Goal: Task Accomplishment & Management: Complete application form

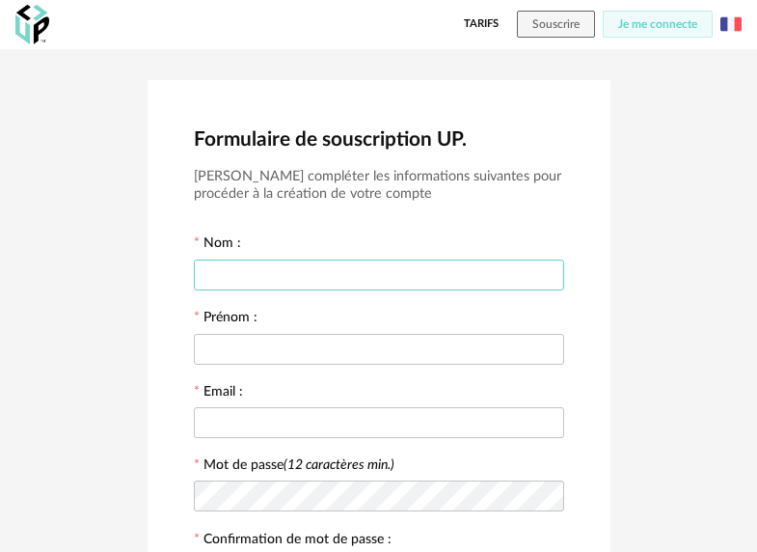
click at [369, 274] on input "text" at bounding box center [379, 275] width 370 height 31
type input "*******"
click at [316, 359] on input "text" at bounding box center [379, 349] width 370 height 31
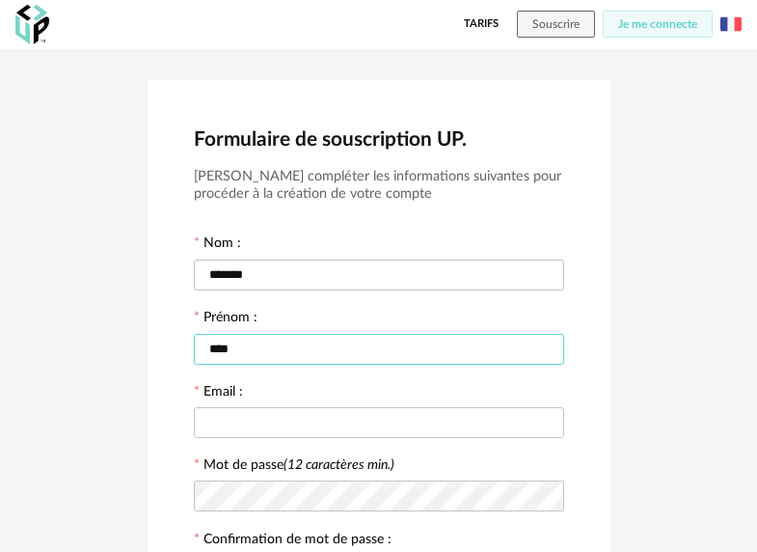
type input "****"
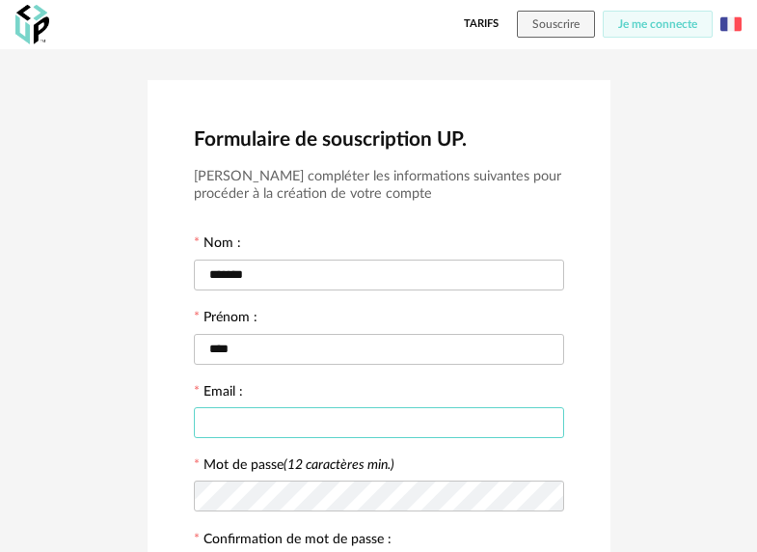
click at [278, 438] on input "text" at bounding box center [379, 422] width 370 height 31
type input "**********"
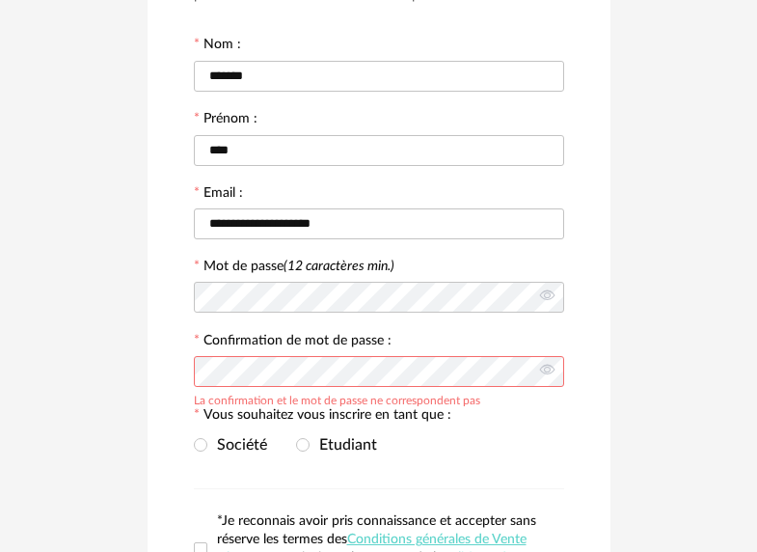
scroll to position [212, 0]
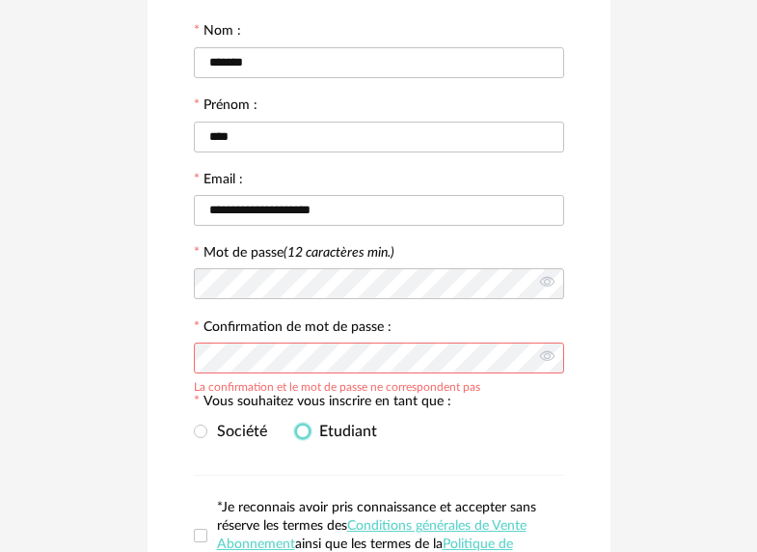
click at [303, 438] on span at bounding box center [303, 432] width 14 height 14
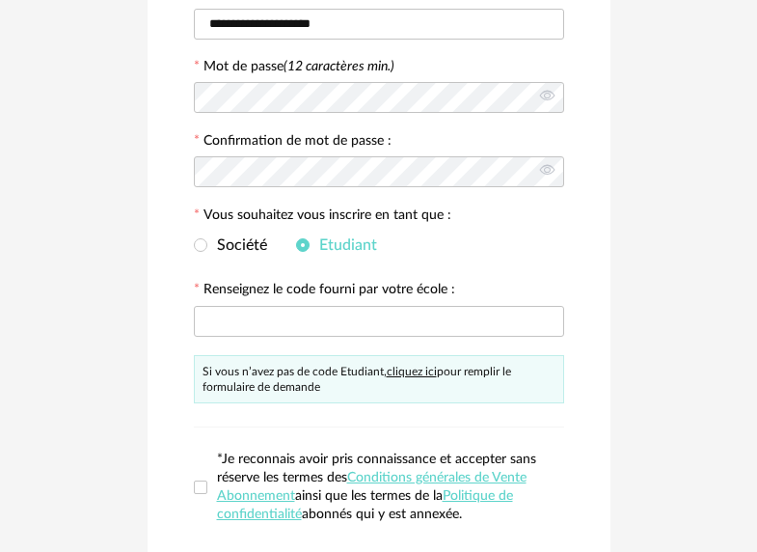
scroll to position [402, 0]
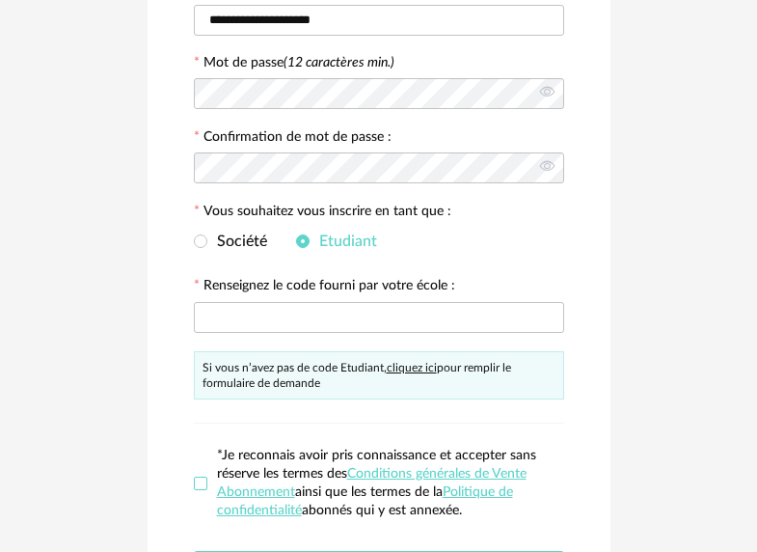
click at [206, 490] on span at bounding box center [201, 484] width 14 height 14
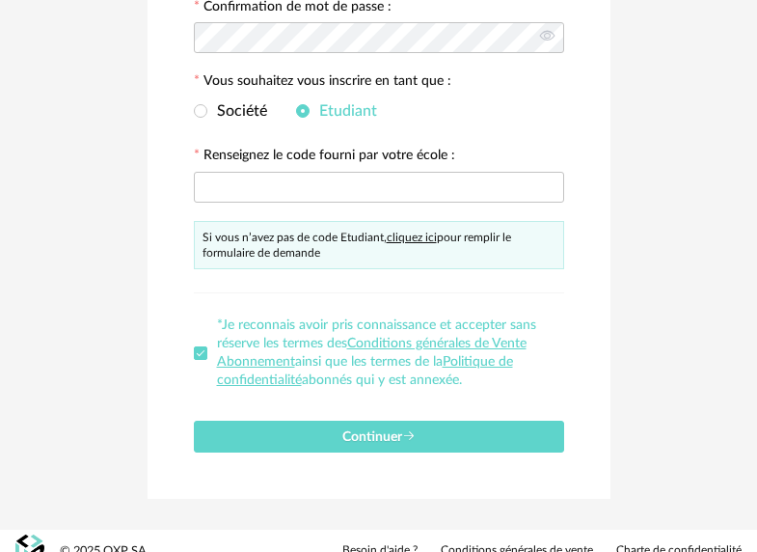
scroll to position [560, 0]
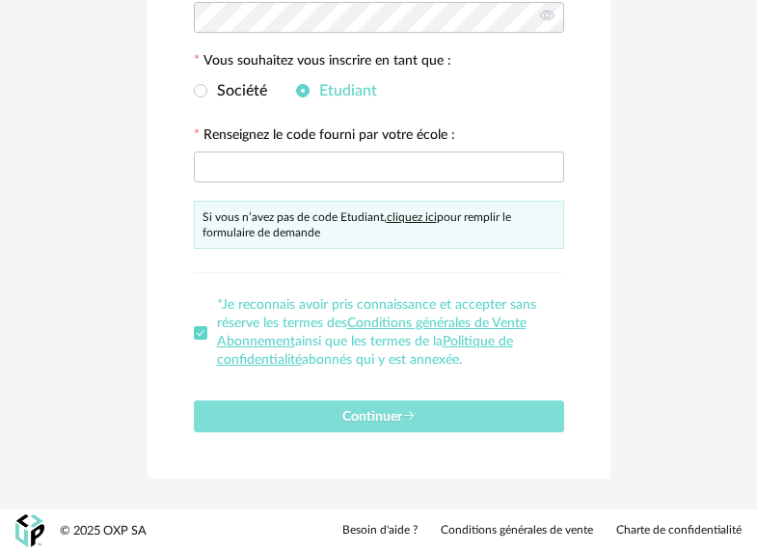
click at [278, 412] on button "Continuer" at bounding box center [379, 416] width 370 height 32
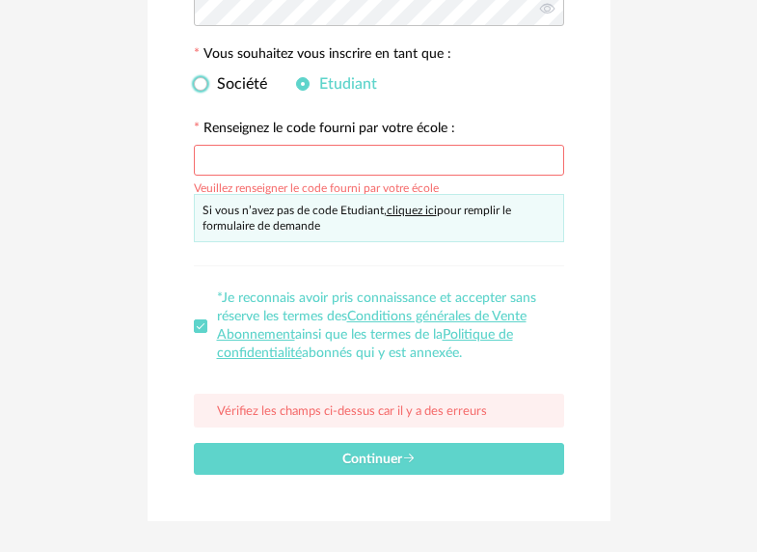
click at [222, 84] on span "Société" at bounding box center [237, 83] width 60 height 15
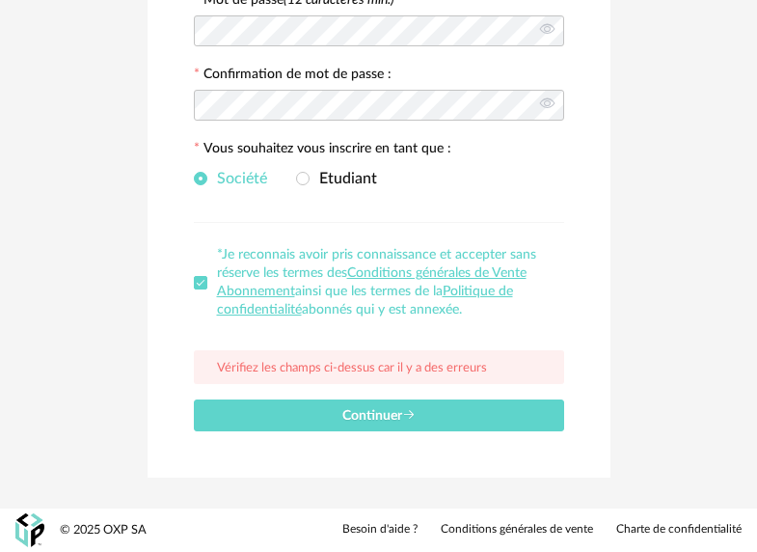
scroll to position [470, 0]
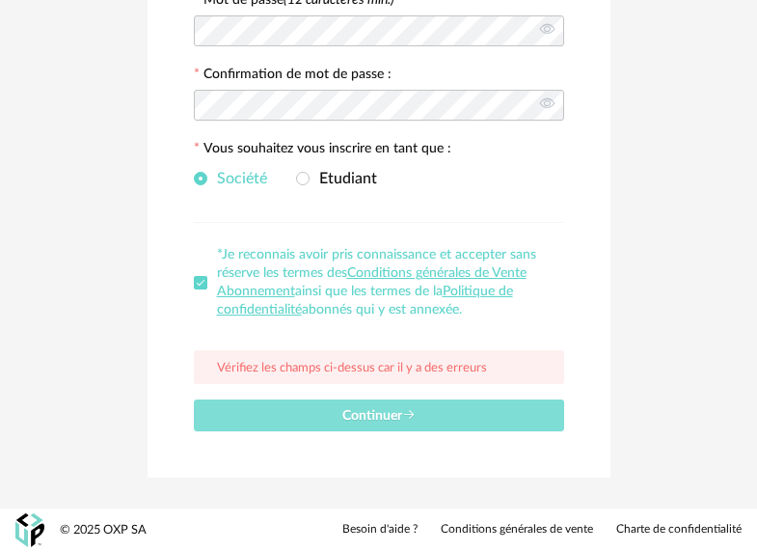
click at [389, 412] on span "Continuer" at bounding box center [379, 416] width 73 height 14
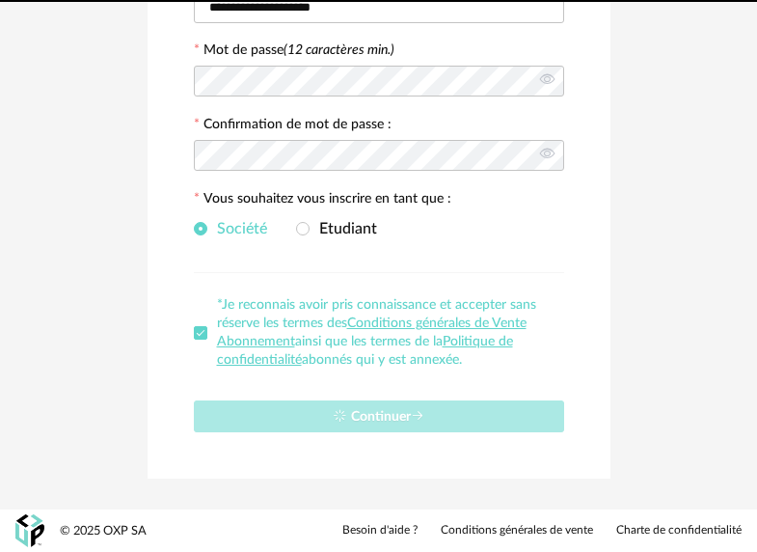
scroll to position [0, 0]
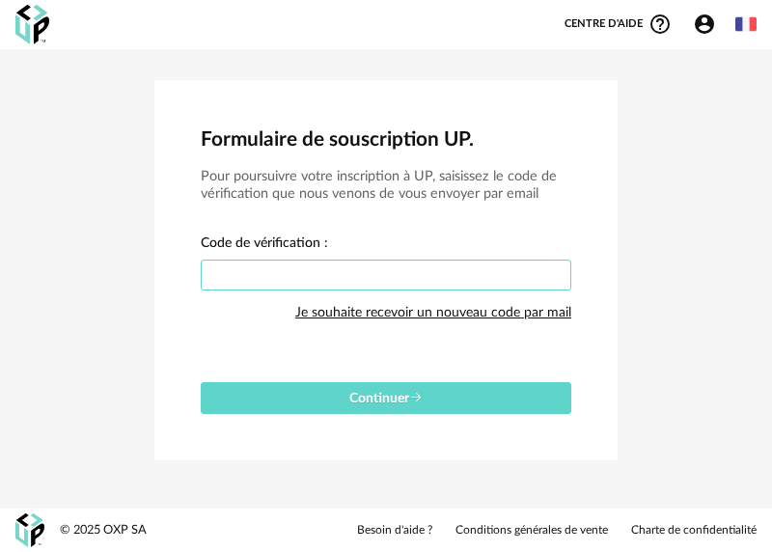
click at [364, 260] on input "text" at bounding box center [386, 275] width 370 height 31
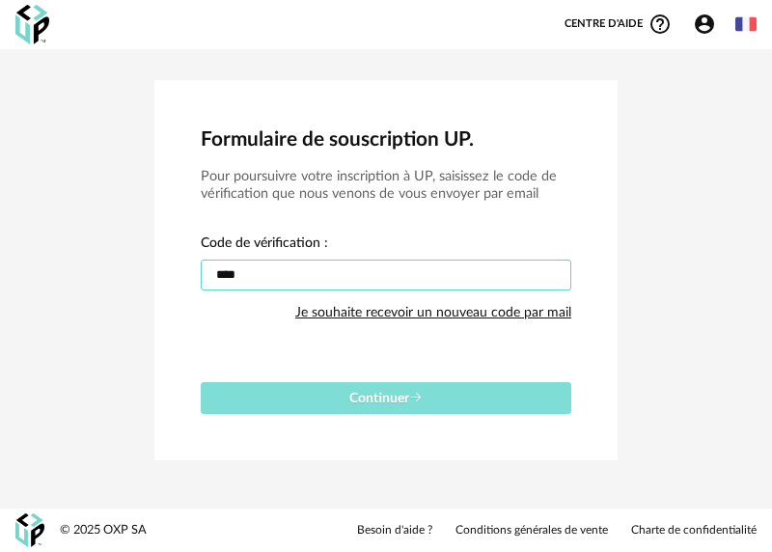
type input "****"
click at [419, 398] on icon "submit" at bounding box center [416, 398] width 14 height 14
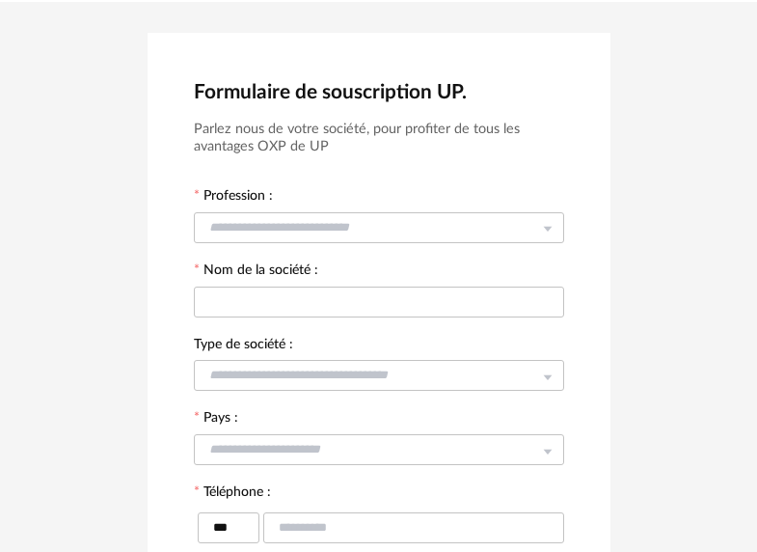
scroll to position [71, 0]
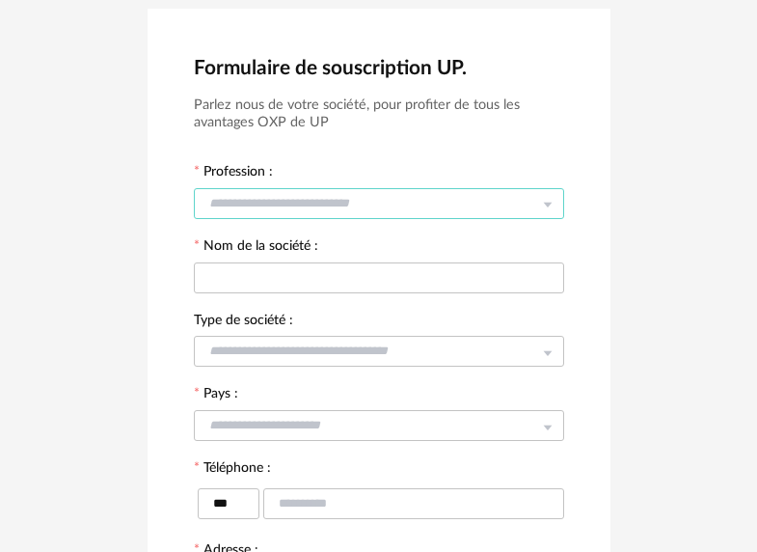
click at [445, 204] on input "text" at bounding box center [379, 203] width 370 height 31
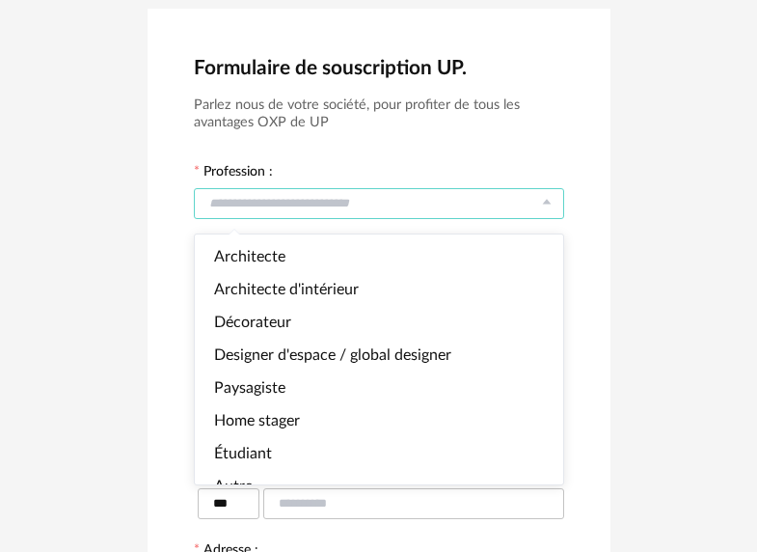
click at [445, 204] on input "text" at bounding box center [379, 203] width 370 height 31
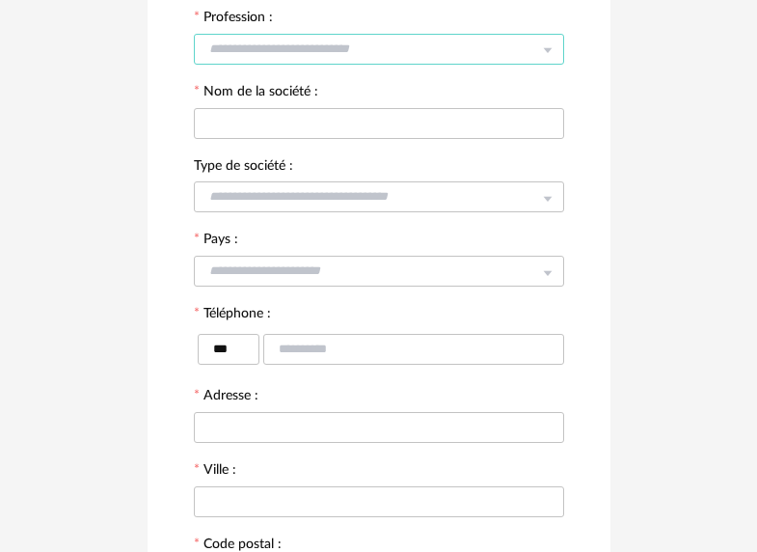
scroll to position [0, 0]
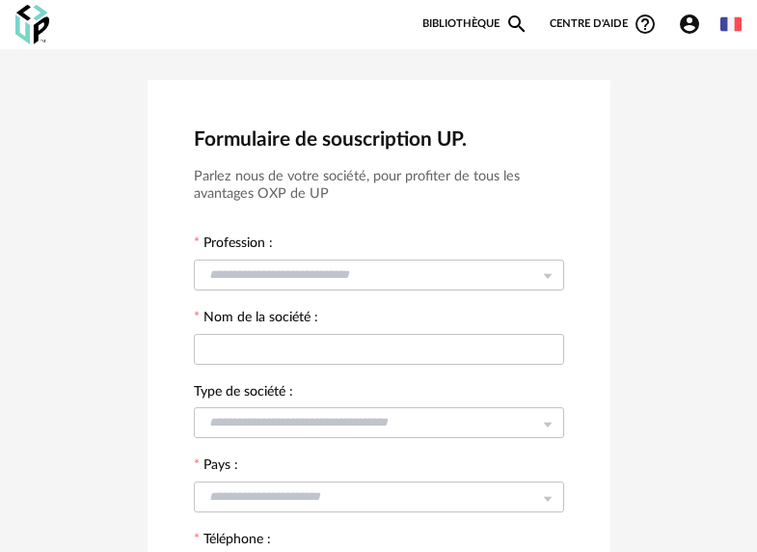
click at [465, 28] on link "Bibliothèque Magnify icon" at bounding box center [476, 24] width 106 height 23
click at [477, 26] on link "Bibliothèque Magnify icon" at bounding box center [476, 24] width 106 height 23
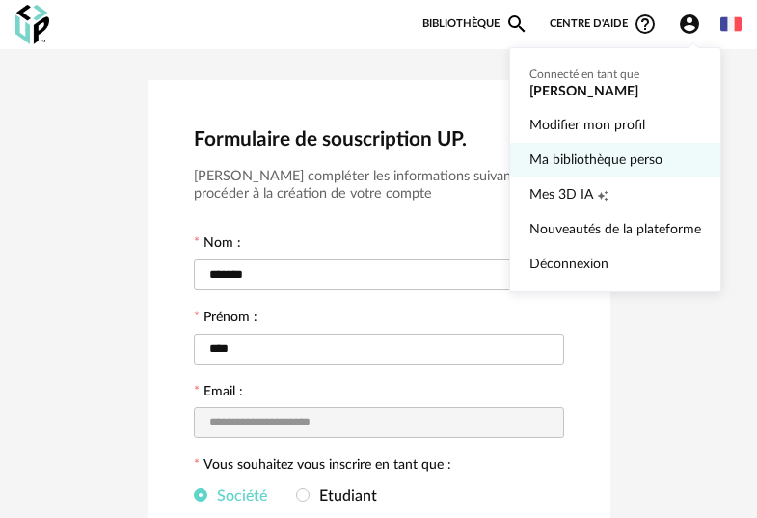
click at [623, 153] on link "Ma bibliothèque perso" at bounding box center [616, 160] width 172 height 35
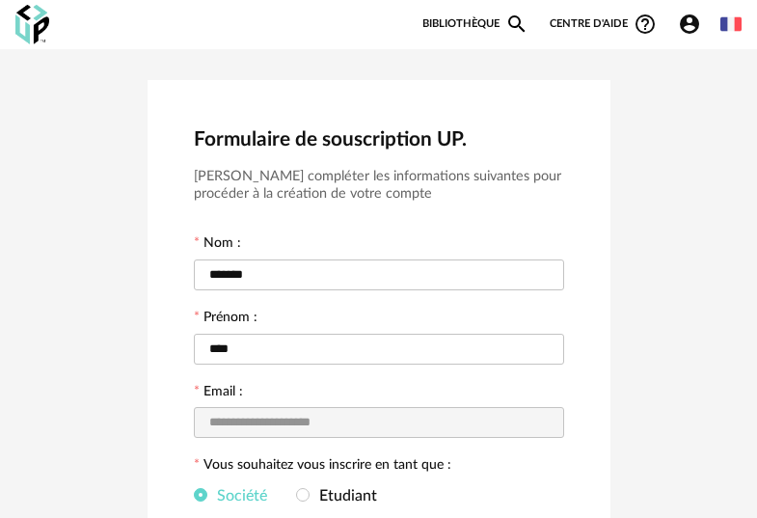
click at [611, 17] on span "Centre d'aide Help Circle Outline icon" at bounding box center [603, 24] width 107 height 23
click at [36, 22] on img at bounding box center [32, 25] width 34 height 40
click at [502, 18] on link "Bibliothèque Magnify icon" at bounding box center [476, 24] width 106 height 23
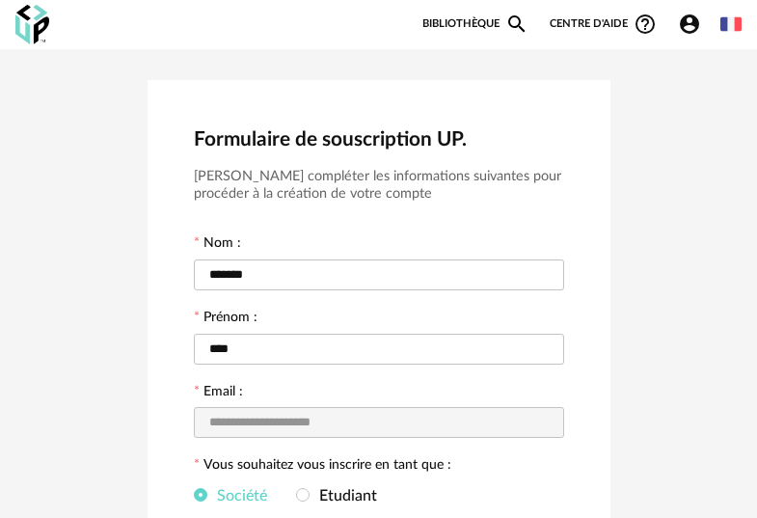
click at [502, 18] on link "Bibliothèque Magnify icon" at bounding box center [476, 24] width 106 height 23
click at [518, 18] on icon "Magnify icon" at bounding box center [516, 23] width 17 height 17
click at [597, 24] on span "Centre d'aide Help Circle Outline icon" at bounding box center [603, 24] width 107 height 23
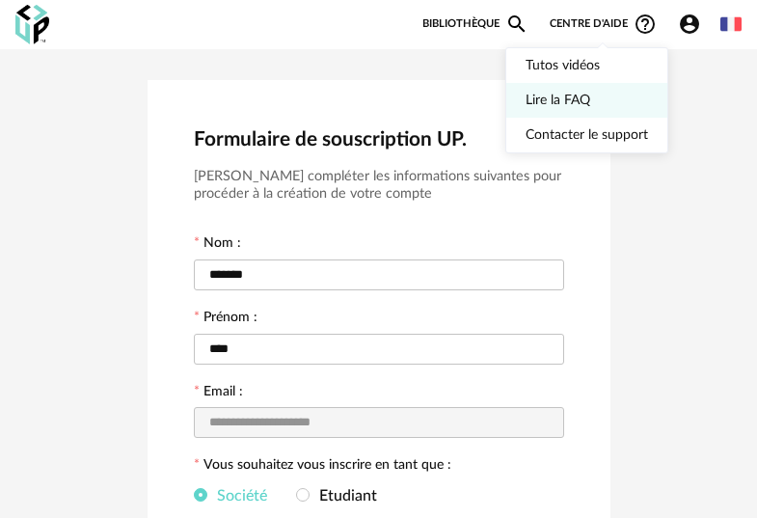
click at [586, 101] on link "Lire la FAQ" at bounding box center [587, 100] width 123 height 35
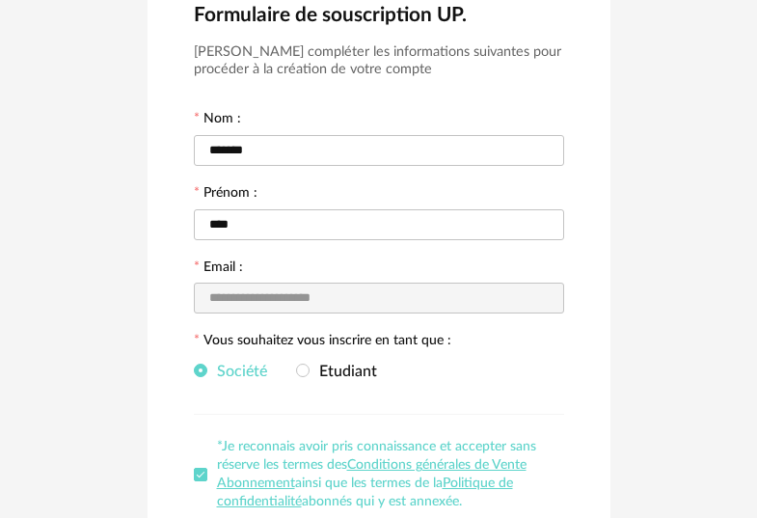
scroll to position [160, 0]
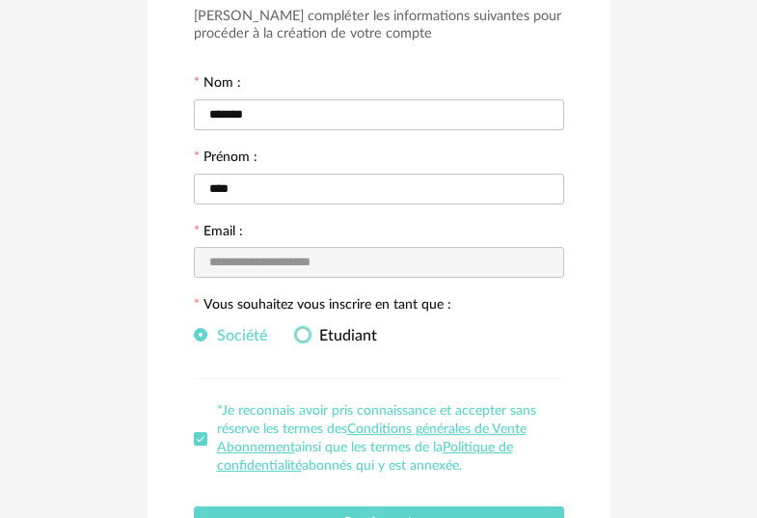
click at [311, 343] on span "Etudiant" at bounding box center [344, 335] width 68 height 15
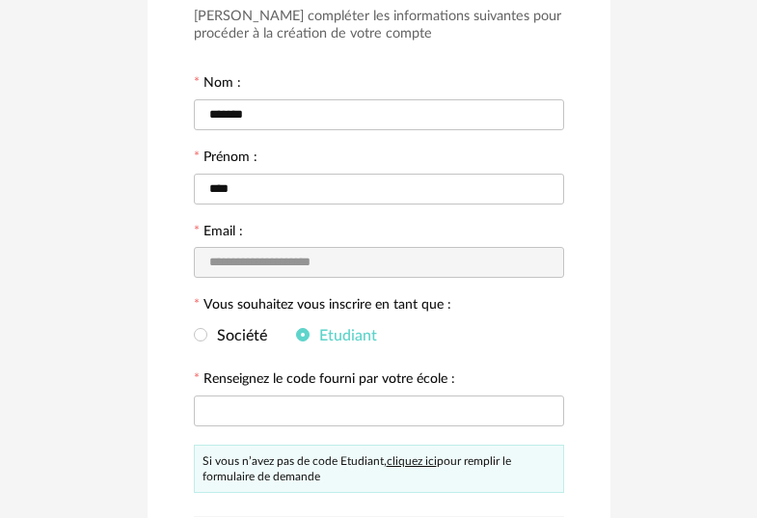
click at [425, 466] on link "cliquez ici" at bounding box center [412, 461] width 50 height 12
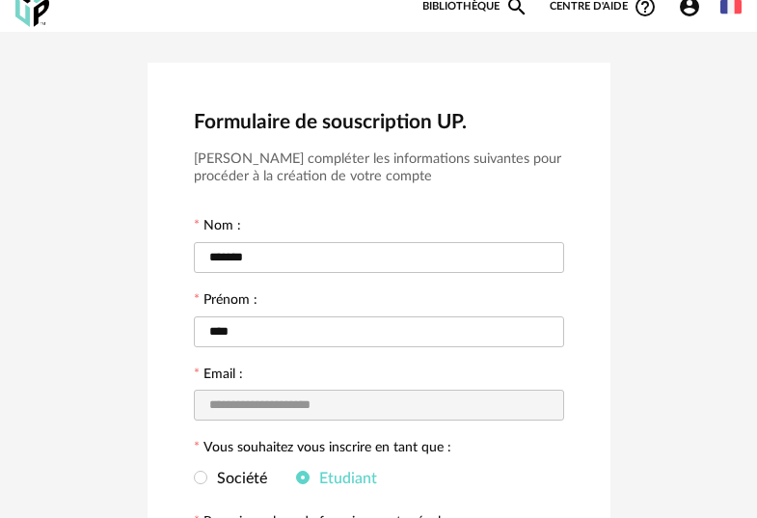
scroll to position [0, 0]
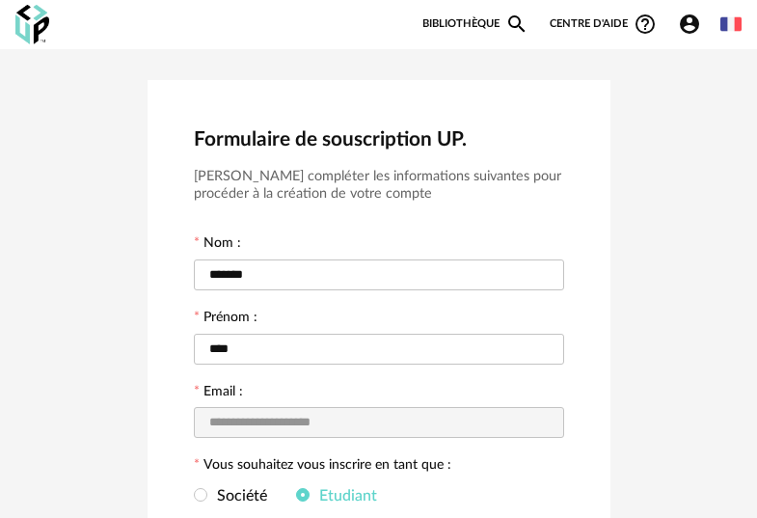
click at [501, 16] on link "Bibliothèque Magnify icon" at bounding box center [476, 24] width 106 height 23
click at [494, 19] on link "Bibliothèque Magnify icon" at bounding box center [476, 24] width 106 height 23
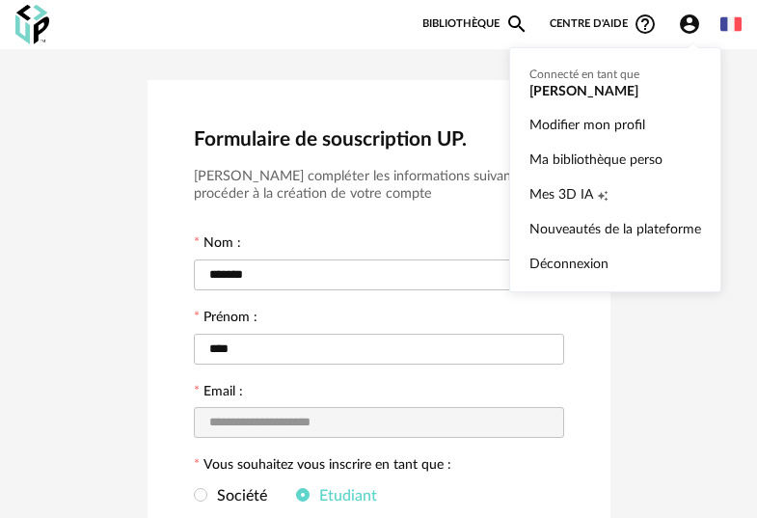
click at [690, 22] on icon "Account Circle icon" at bounding box center [689, 24] width 23 height 23
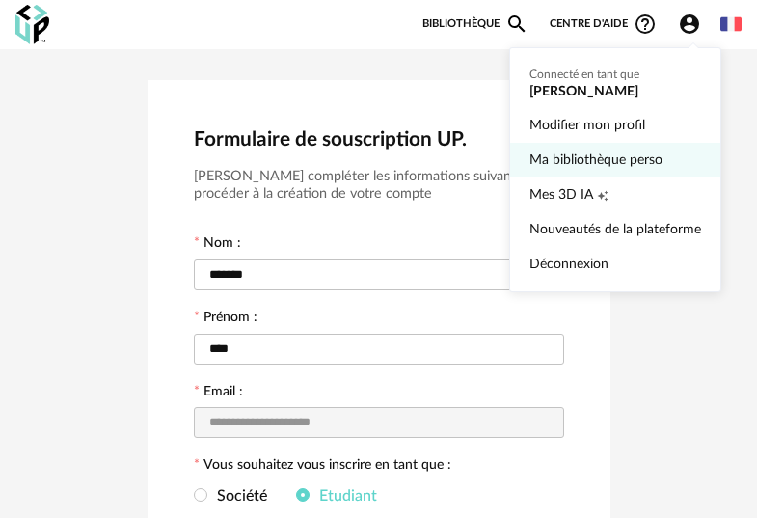
click at [614, 149] on link "Ma bibliothèque perso" at bounding box center [616, 160] width 172 height 35
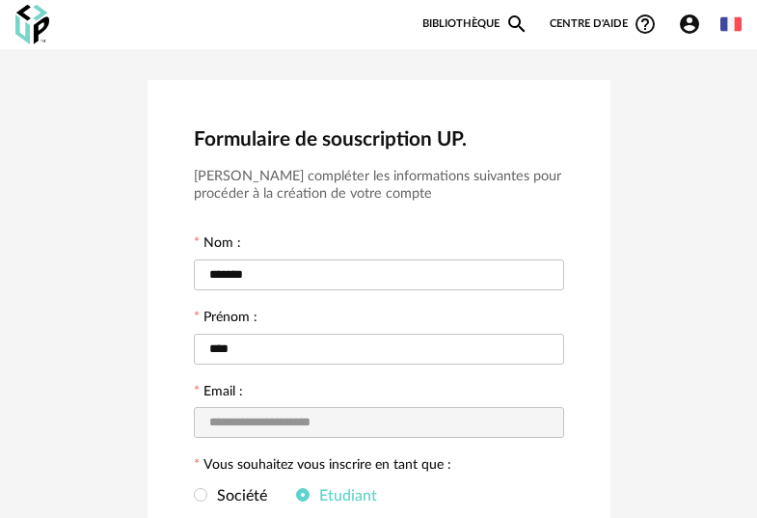
click at [490, 19] on link "Bibliothèque Magnify icon" at bounding box center [476, 24] width 106 height 23
click at [508, 22] on icon "Magnify icon" at bounding box center [516, 23] width 17 height 17
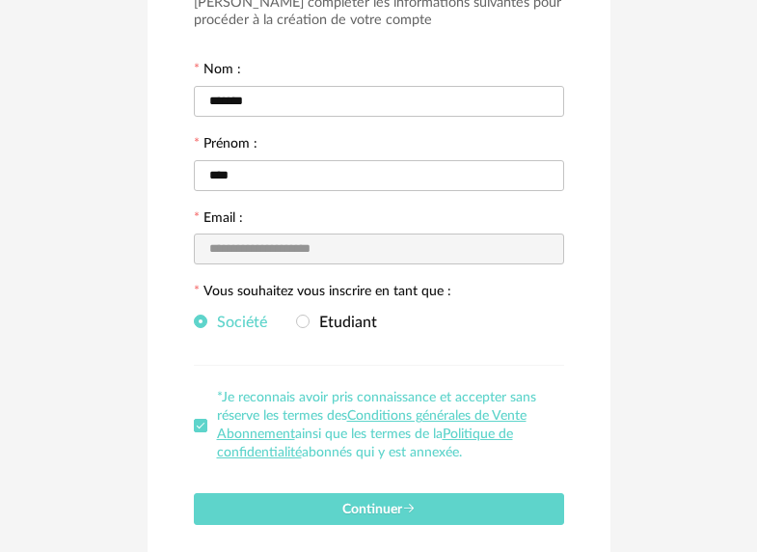
scroll to position [270, 0]
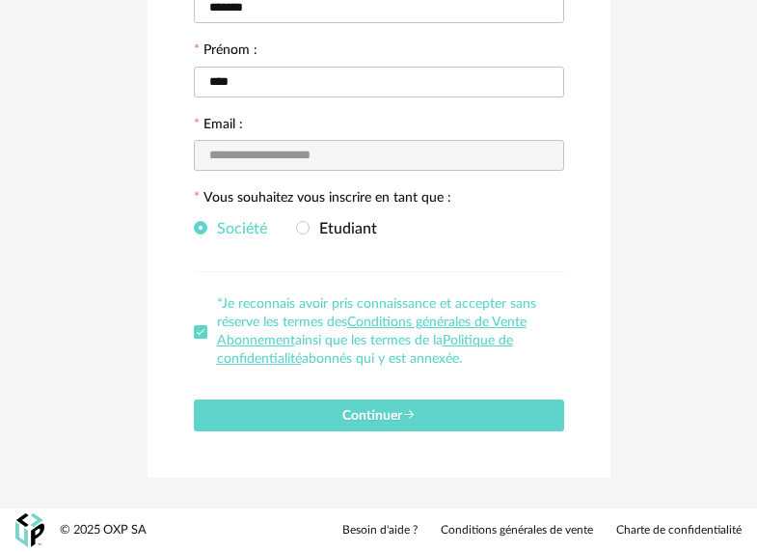
click at [30, 524] on img at bounding box center [29, 530] width 29 height 34
click at [364, 529] on link "Besoin d'aide ?" at bounding box center [380, 530] width 75 height 15
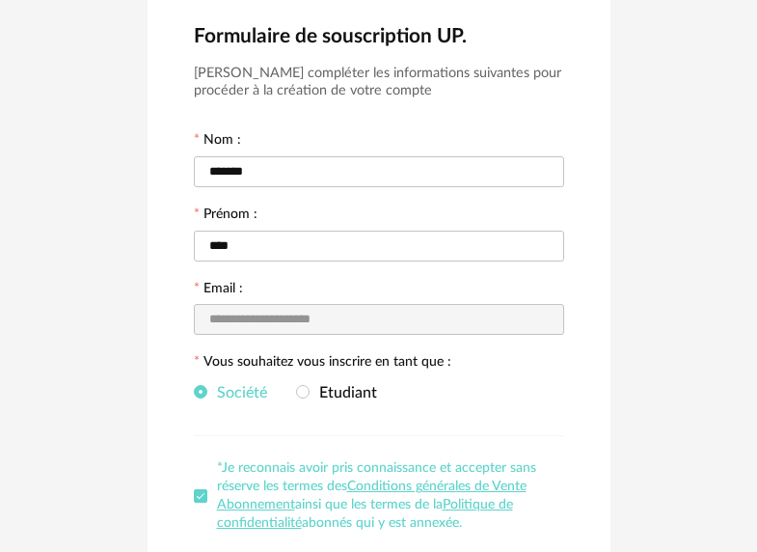
scroll to position [0, 0]
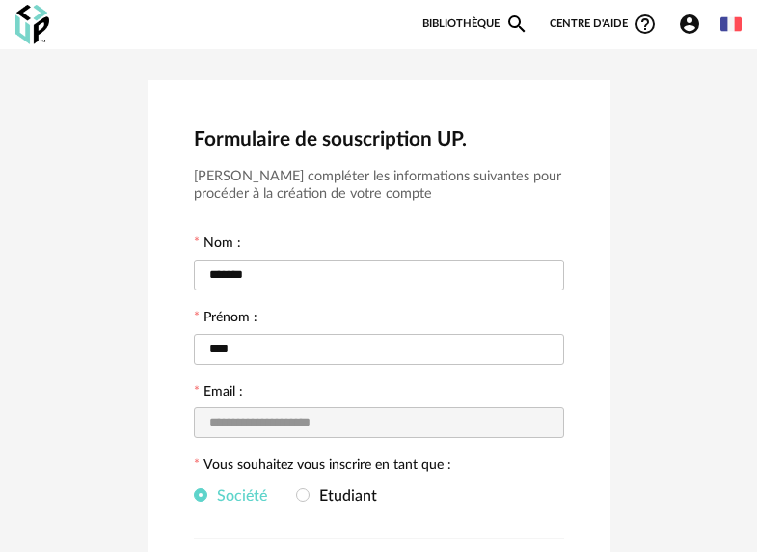
click at [463, 14] on link "Bibliothèque Magnify icon" at bounding box center [476, 24] width 106 height 23
click at [570, 18] on span "Centre d'aide Help Circle Outline icon" at bounding box center [603, 24] width 107 height 23
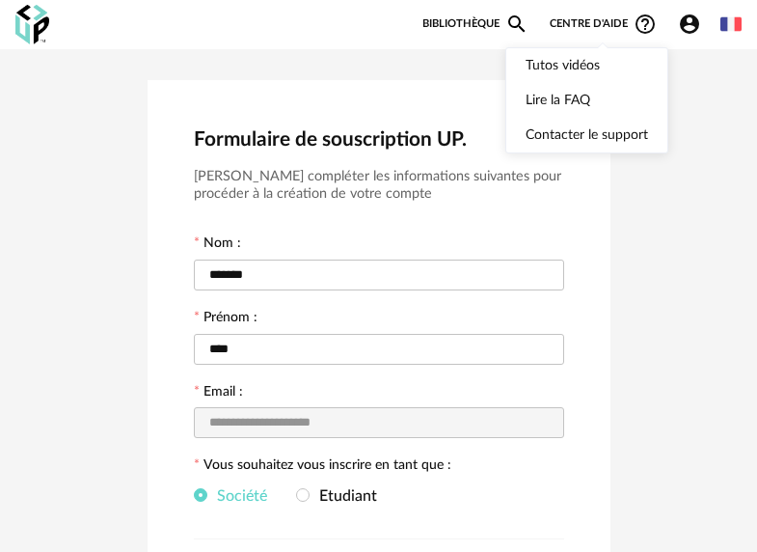
click at [677, 17] on div "Account Circle icon Compte Connecté en tant que lana bosmans Modifier mon profi…" at bounding box center [694, 24] width 53 height 23
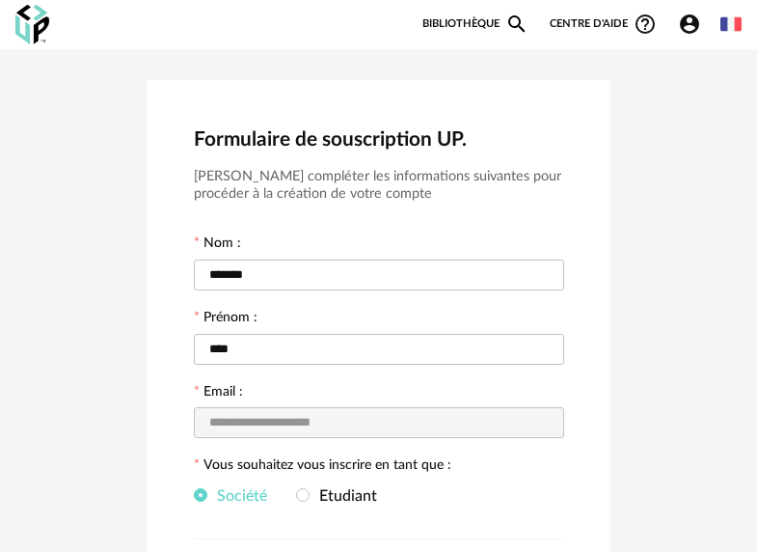
click at [683, 21] on icon "Account Circle icon" at bounding box center [689, 23] width 19 height 19
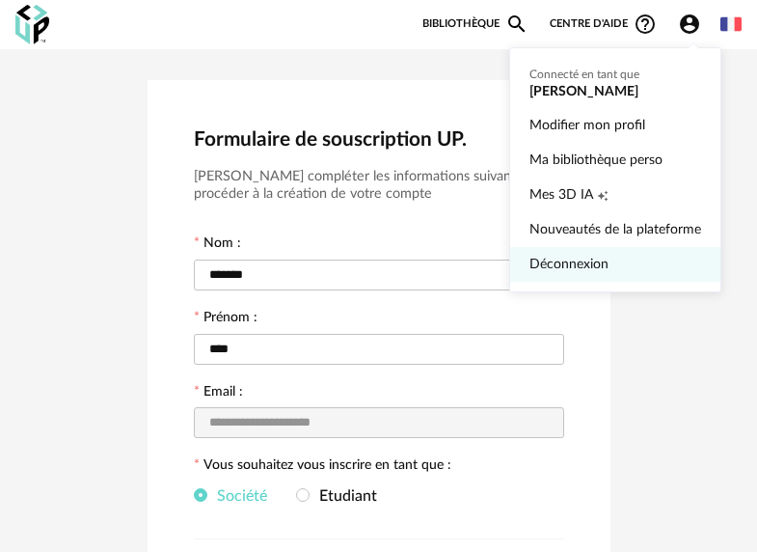
click at [601, 264] on link "Déconnexion" at bounding box center [616, 264] width 172 height 35
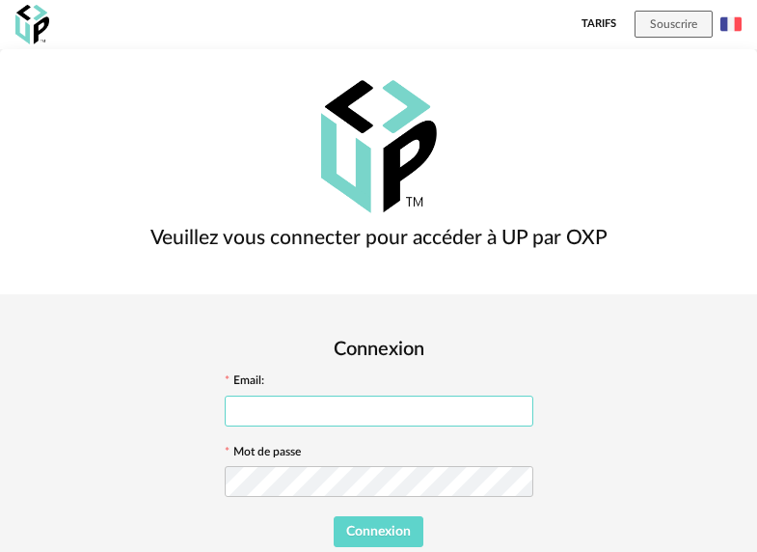
click at [534, 396] on input "text" at bounding box center [379, 411] width 309 height 31
type input "**********"
click at [411, 525] on span "Connexion" at bounding box center [378, 532] width 65 height 14
click at [334, 516] on button "Connexion" at bounding box center [379, 531] width 91 height 31
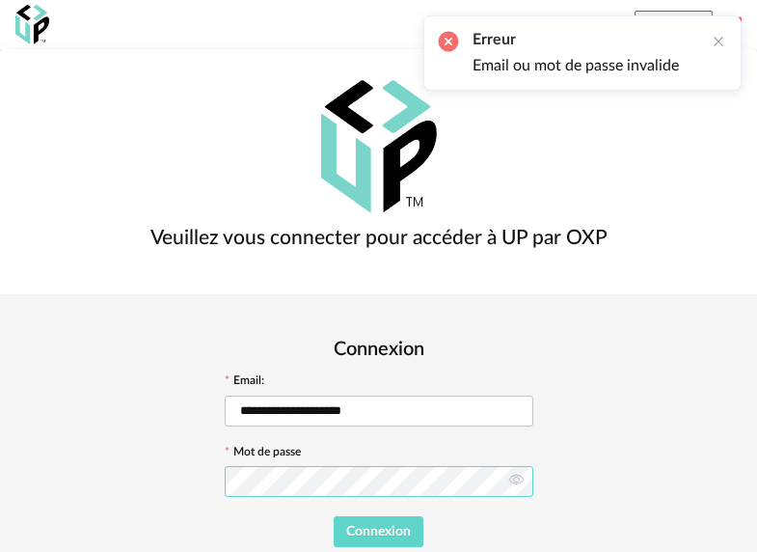
click at [334, 516] on button "Connexion" at bounding box center [379, 531] width 91 height 31
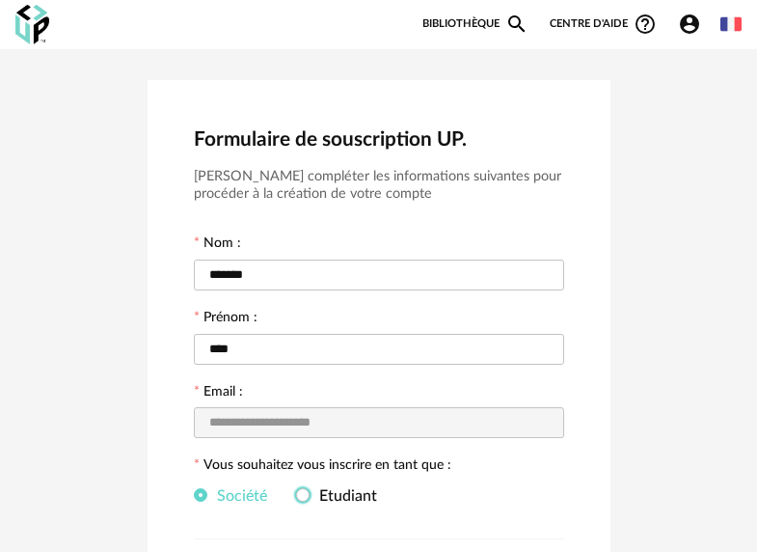
click at [330, 500] on span "Etudiant" at bounding box center [344, 495] width 68 height 15
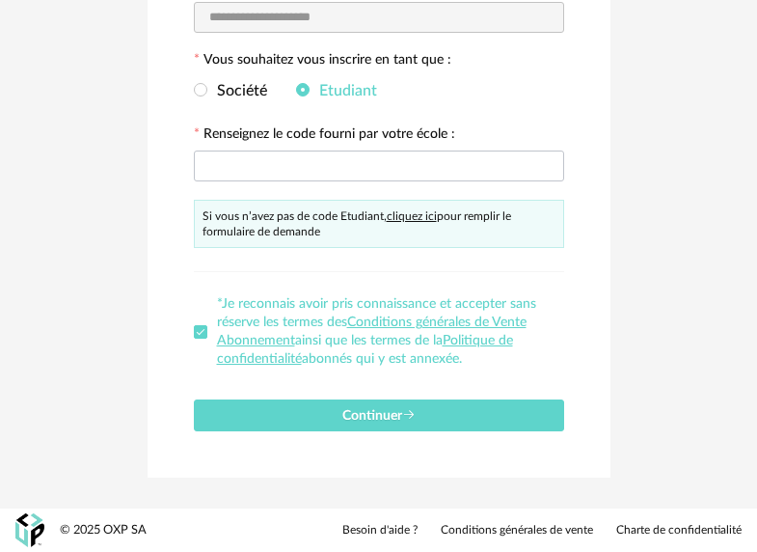
scroll to position [409, 0]
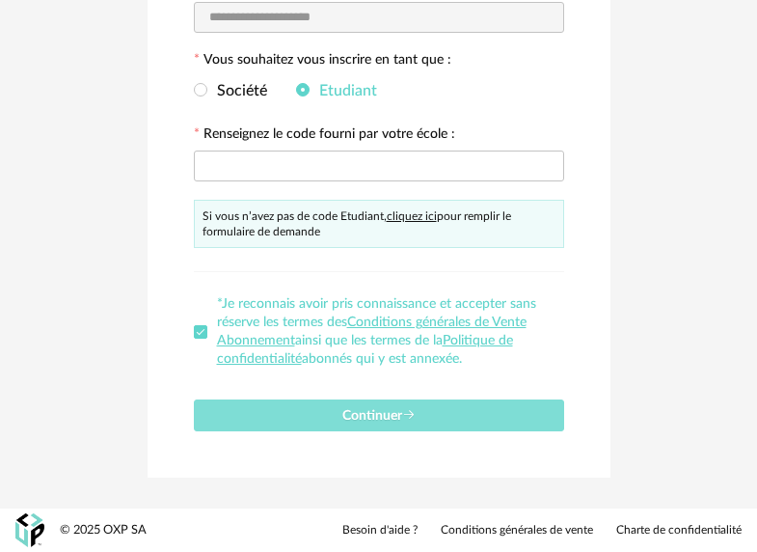
click at [352, 415] on span "Continuer" at bounding box center [379, 416] width 73 height 14
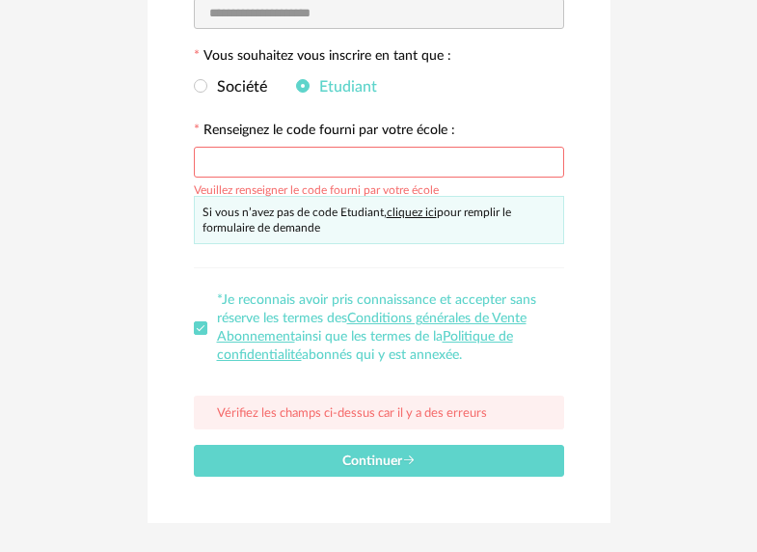
click at [345, 161] on input "text" at bounding box center [379, 162] width 370 height 31
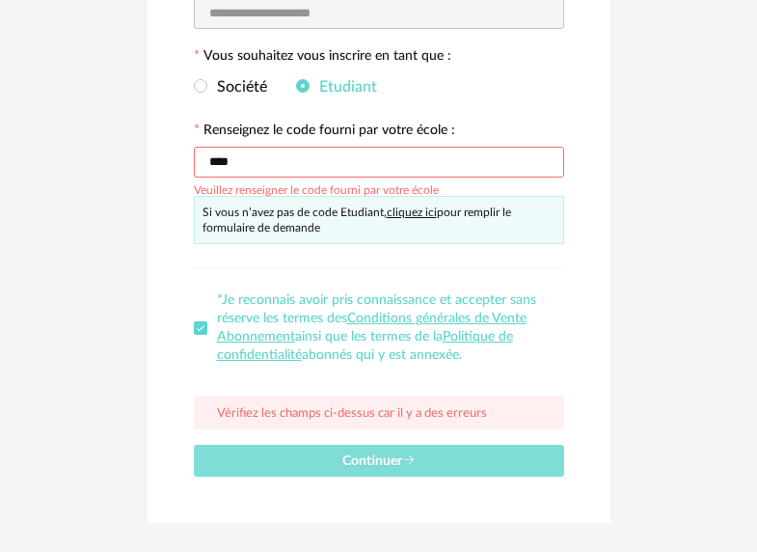
type input "****"
click at [428, 476] on button "Continuer" at bounding box center [379, 461] width 370 height 32
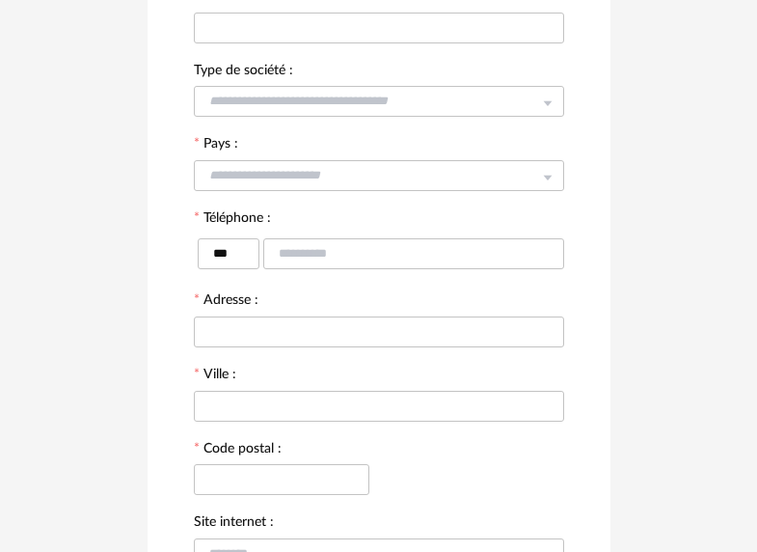
scroll to position [130, 0]
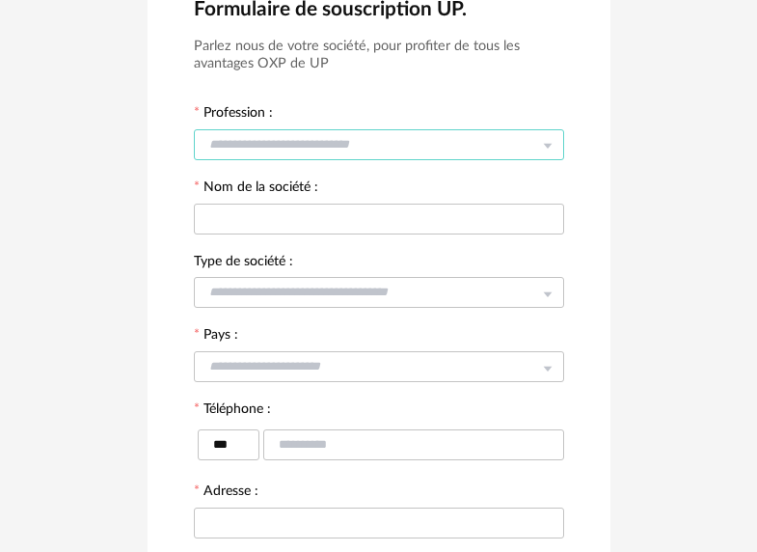
click at [398, 138] on input "text" at bounding box center [379, 144] width 370 height 31
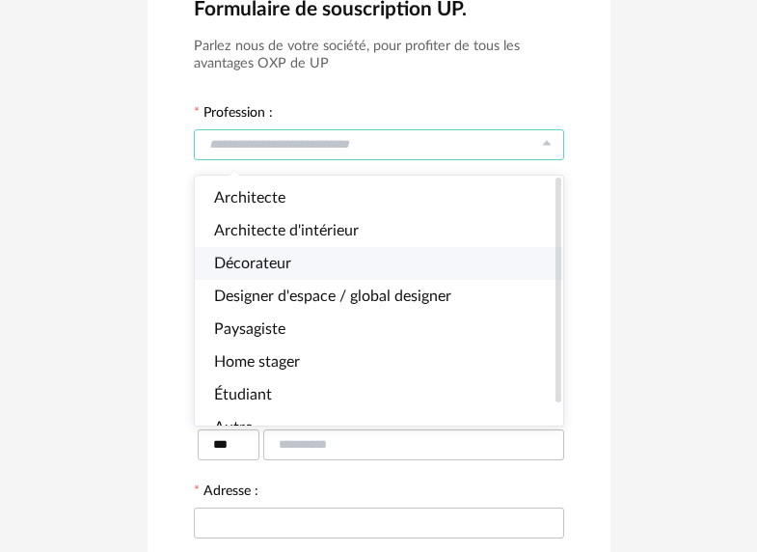
click at [342, 257] on li "Décorateur" at bounding box center [386, 263] width 383 height 33
type input "**********"
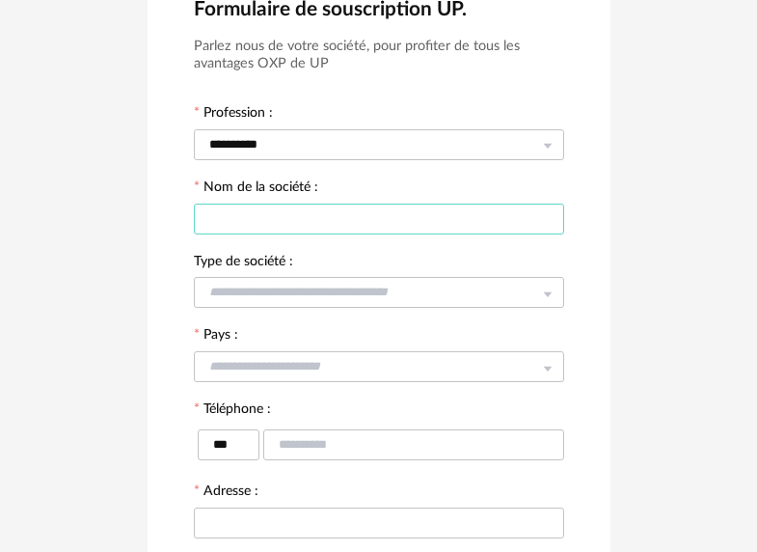
click at [341, 225] on input "text" at bounding box center [379, 219] width 370 height 31
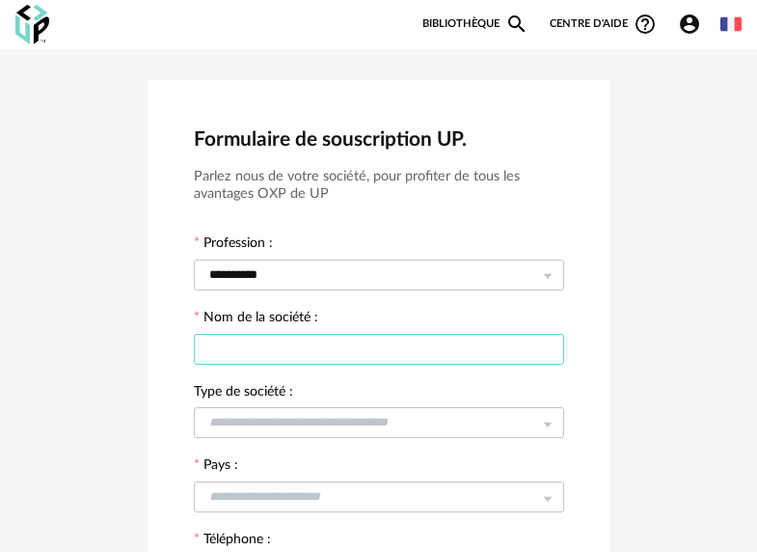
scroll to position [534, 0]
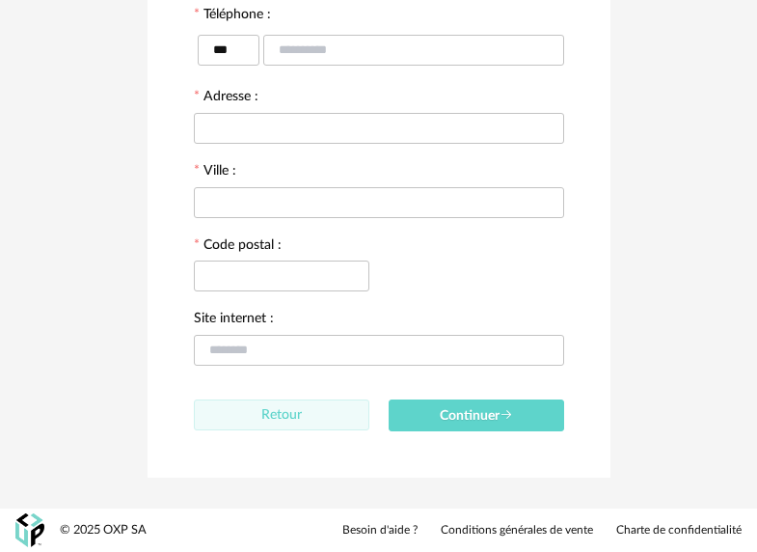
click at [279, 413] on span "Retour" at bounding box center [281, 415] width 41 height 14
type input "****"
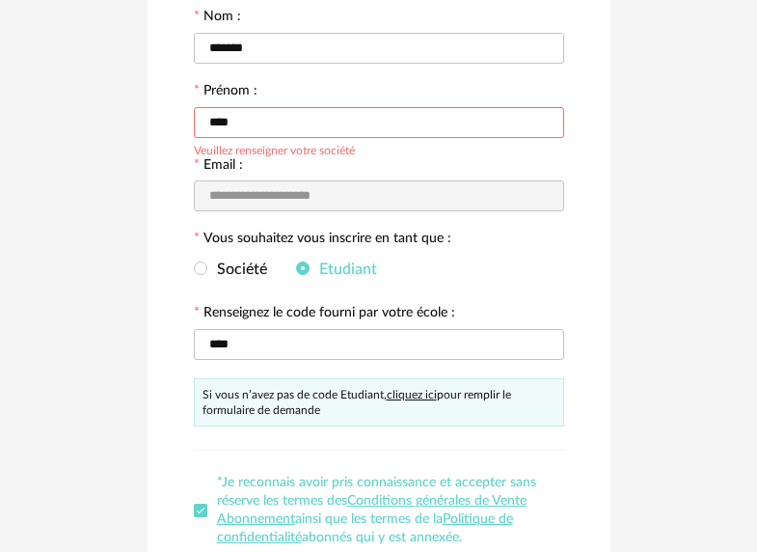
scroll to position [301, 0]
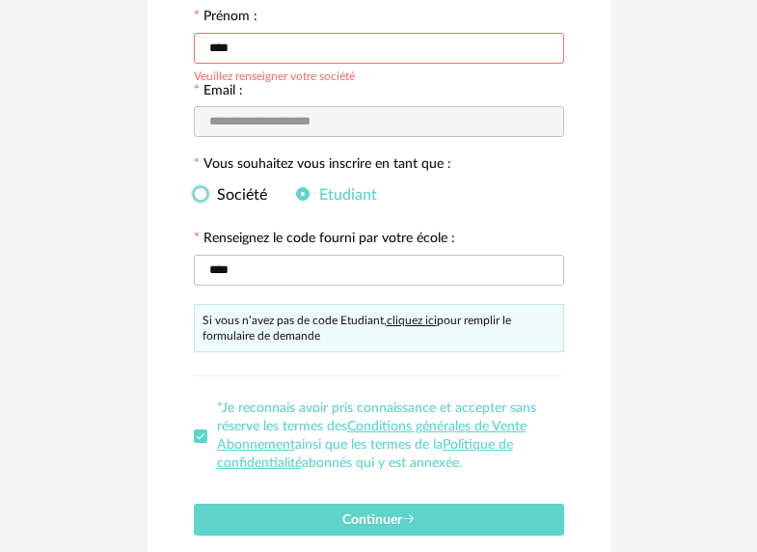
click at [253, 203] on span "Société" at bounding box center [237, 194] width 60 height 15
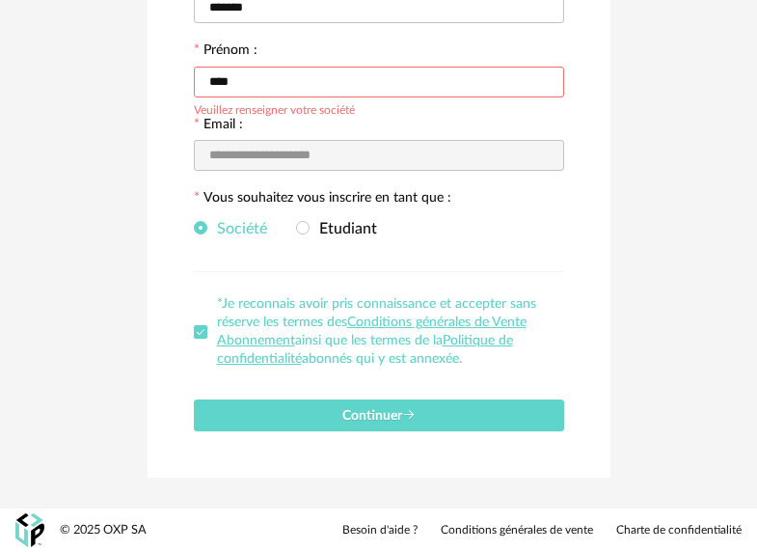
scroll to position [270, 0]
click at [318, 227] on span "Etudiant" at bounding box center [344, 228] width 68 height 15
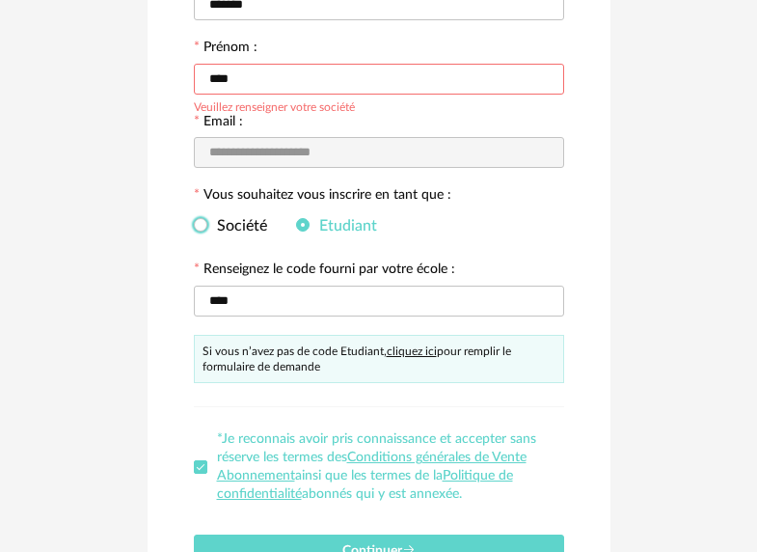
click at [228, 225] on span "Société" at bounding box center [237, 225] width 60 height 15
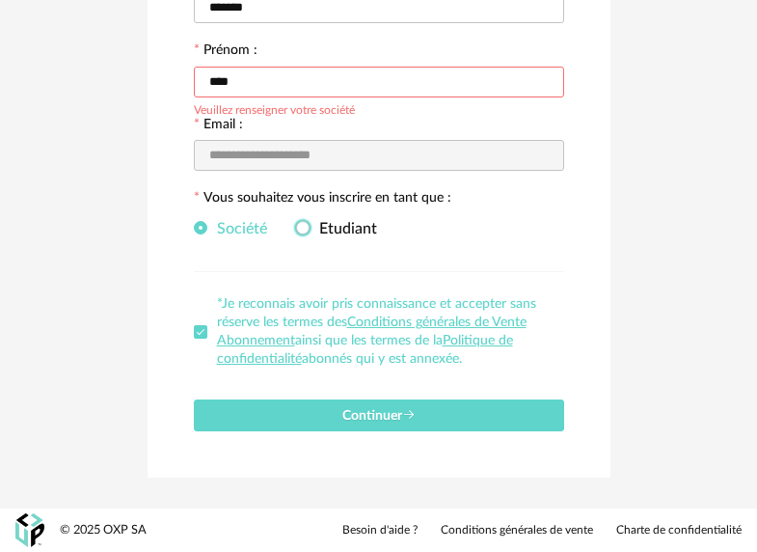
click at [343, 234] on span "Etudiant" at bounding box center [344, 228] width 68 height 15
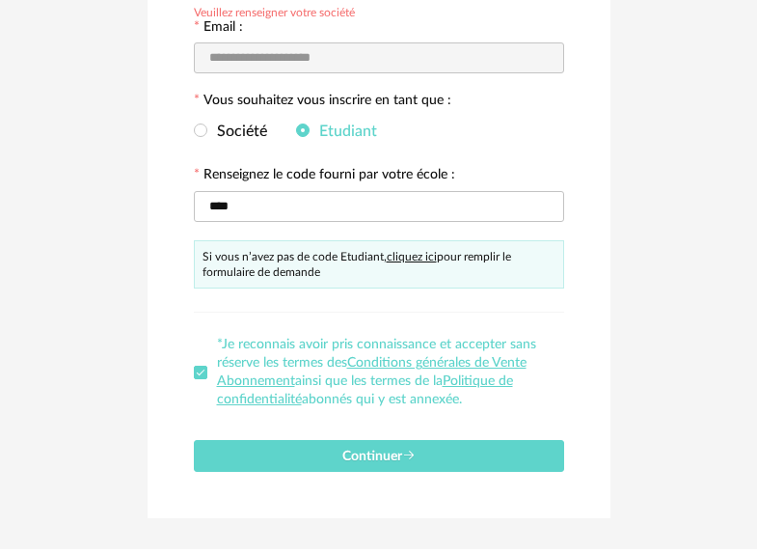
scroll to position [409, 0]
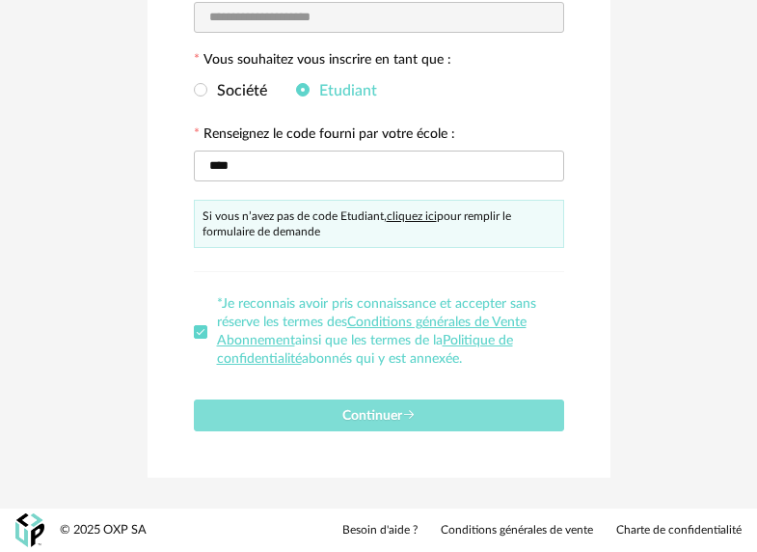
click at [367, 423] on span "Continuer" at bounding box center [379, 416] width 73 height 14
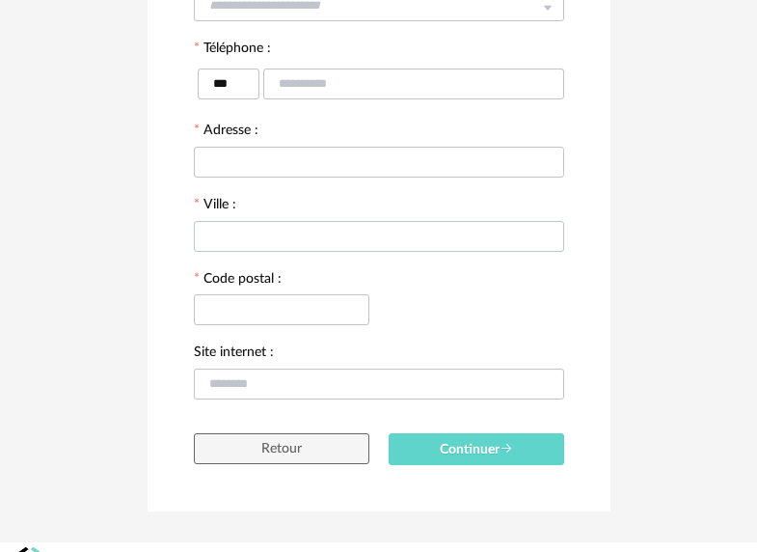
scroll to position [0, 0]
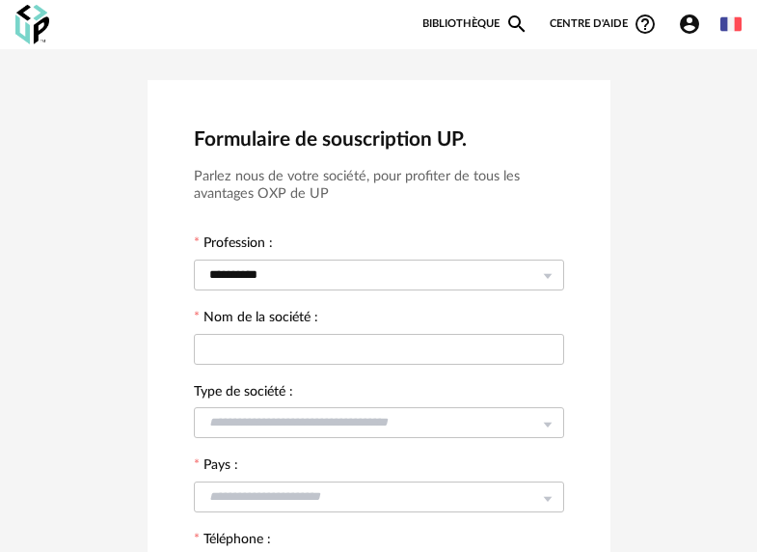
click at [42, 31] on img at bounding box center [32, 25] width 34 height 40
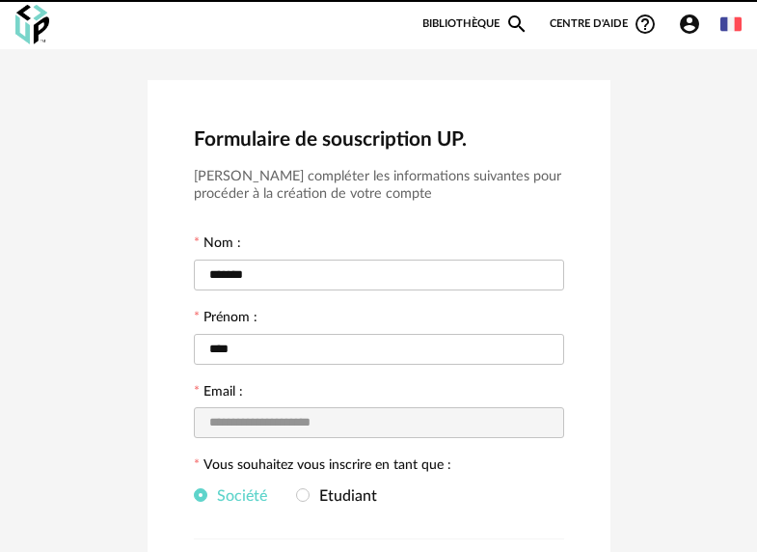
click at [42, 31] on img at bounding box center [32, 25] width 34 height 40
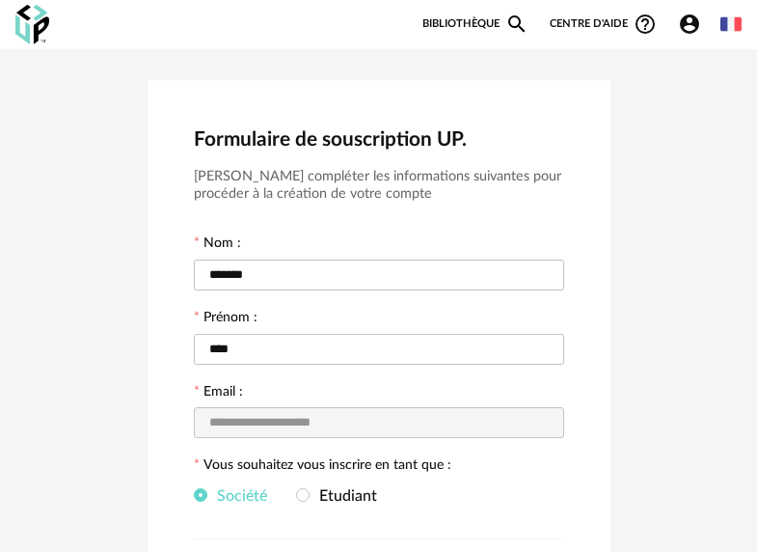
click at [42, 31] on img at bounding box center [32, 25] width 34 height 40
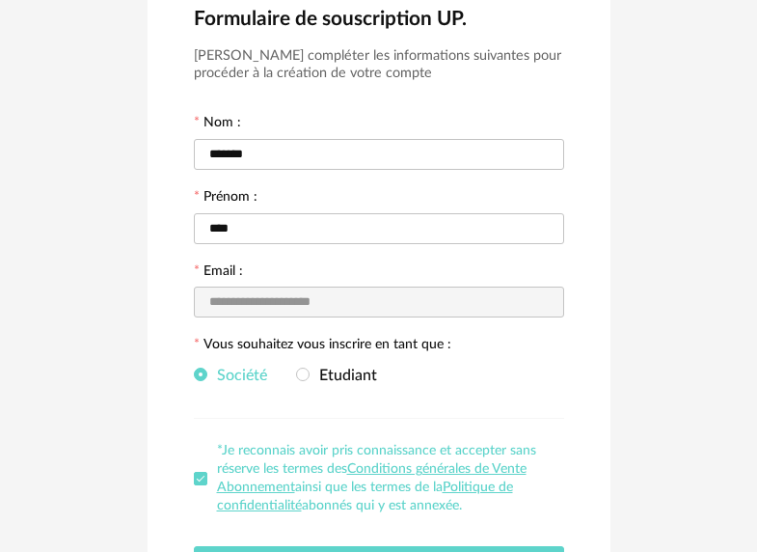
scroll to position [270, 0]
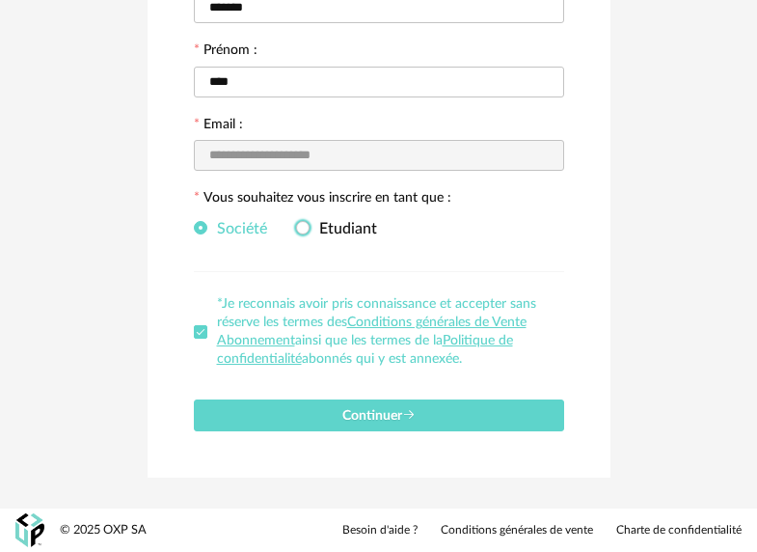
click at [349, 228] on span "Etudiant" at bounding box center [344, 228] width 68 height 15
